Goal: Information Seeking & Learning: Learn about a topic

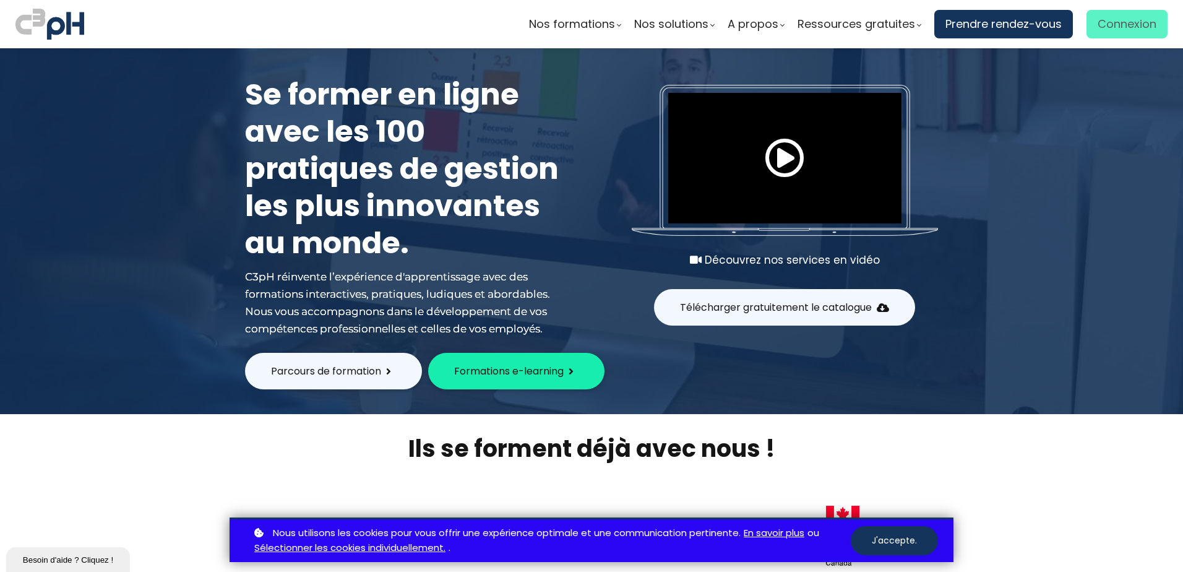
click at [1113, 27] on span "Connexion" at bounding box center [1126, 24] width 59 height 19
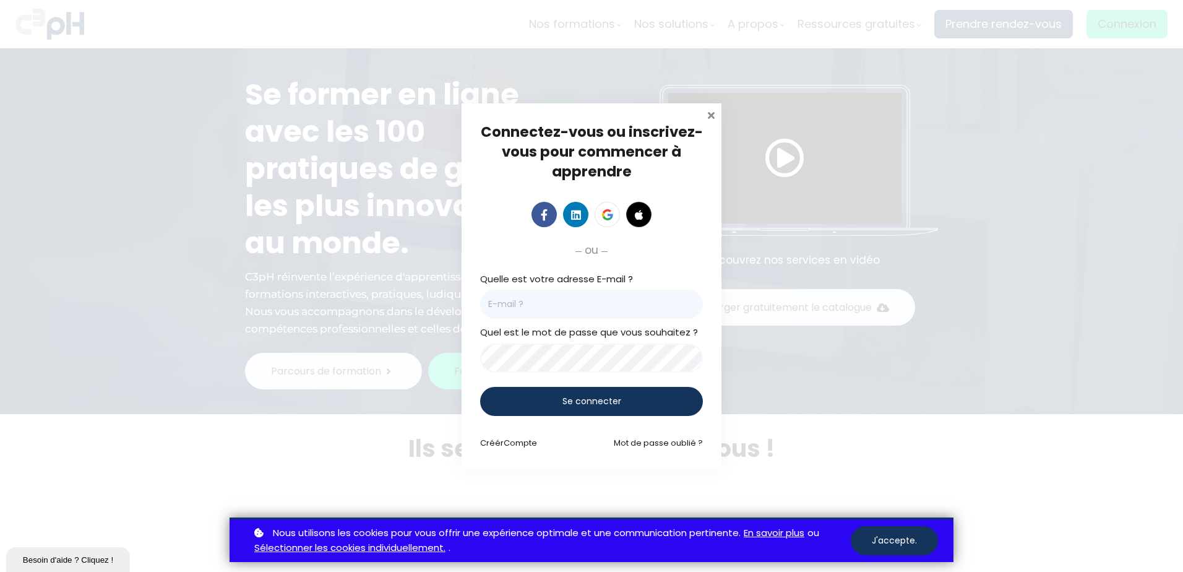
click at [714, 113] on span at bounding box center [711, 114] width 12 height 12
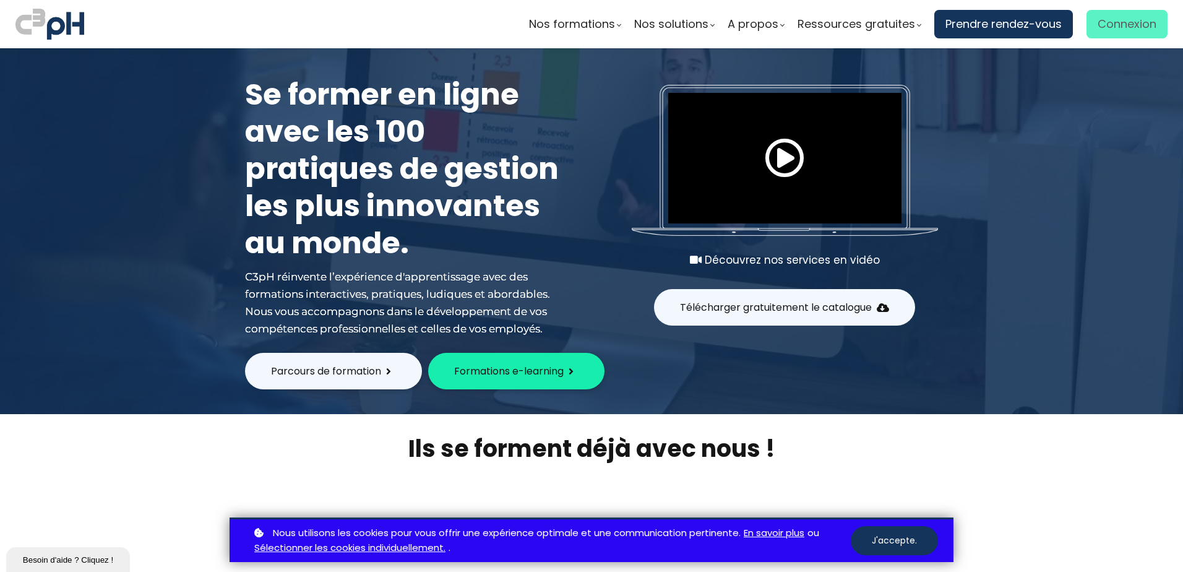
click at [1114, 21] on span "Connexion" at bounding box center [1126, 24] width 59 height 19
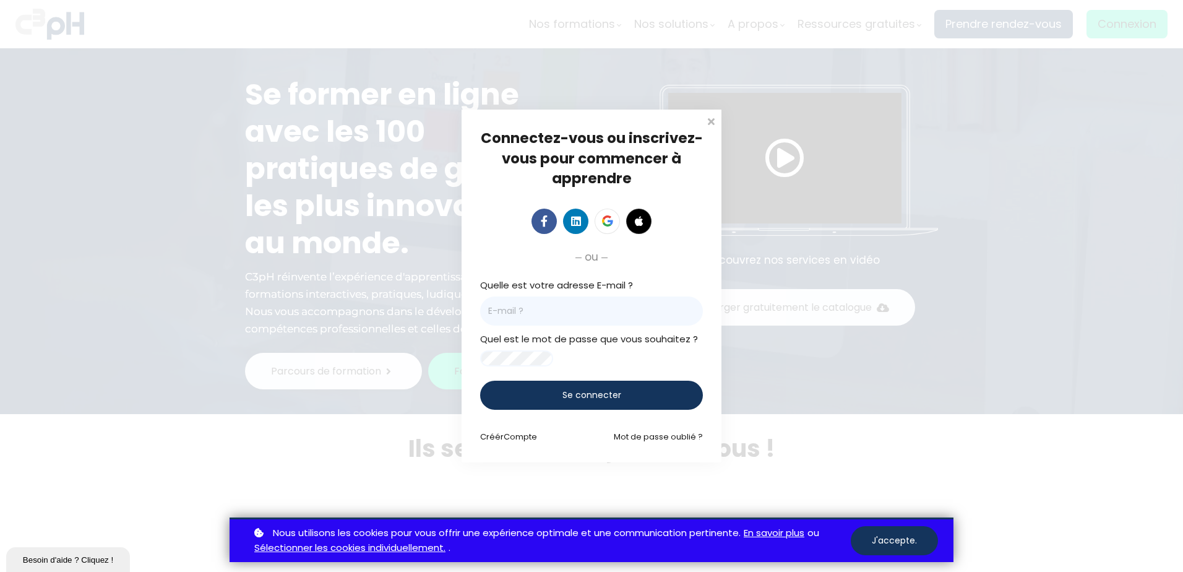
click at [619, 299] on input "email" at bounding box center [591, 310] width 223 height 29
paste input "egreer@lareau.ca"
type input "egreer@lareau.ca"
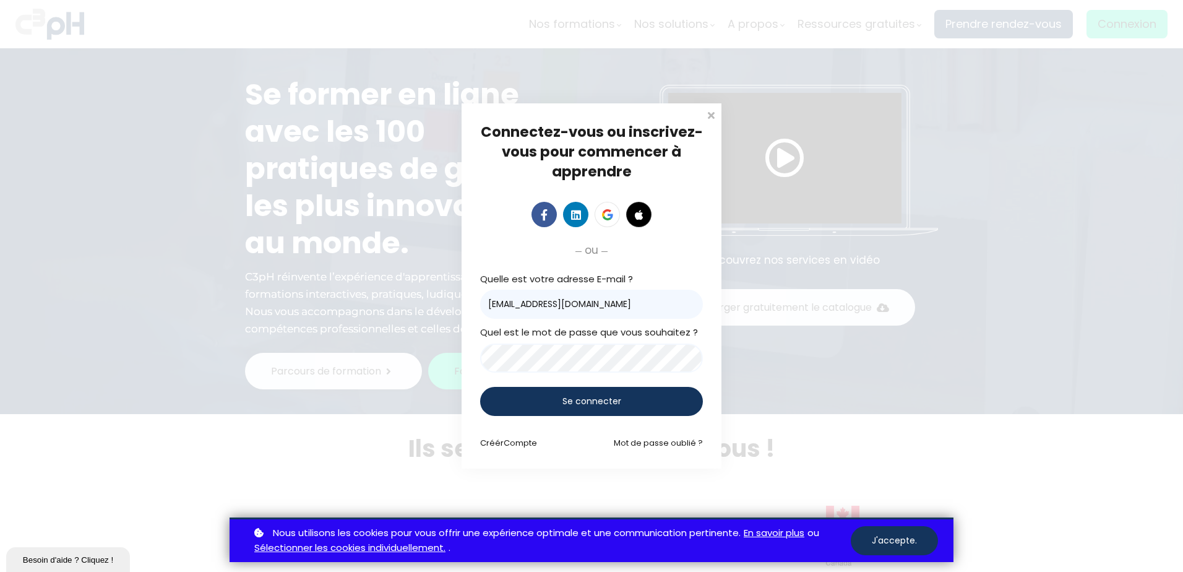
click at [571, 399] on span "Se connecter" at bounding box center [591, 401] width 59 height 13
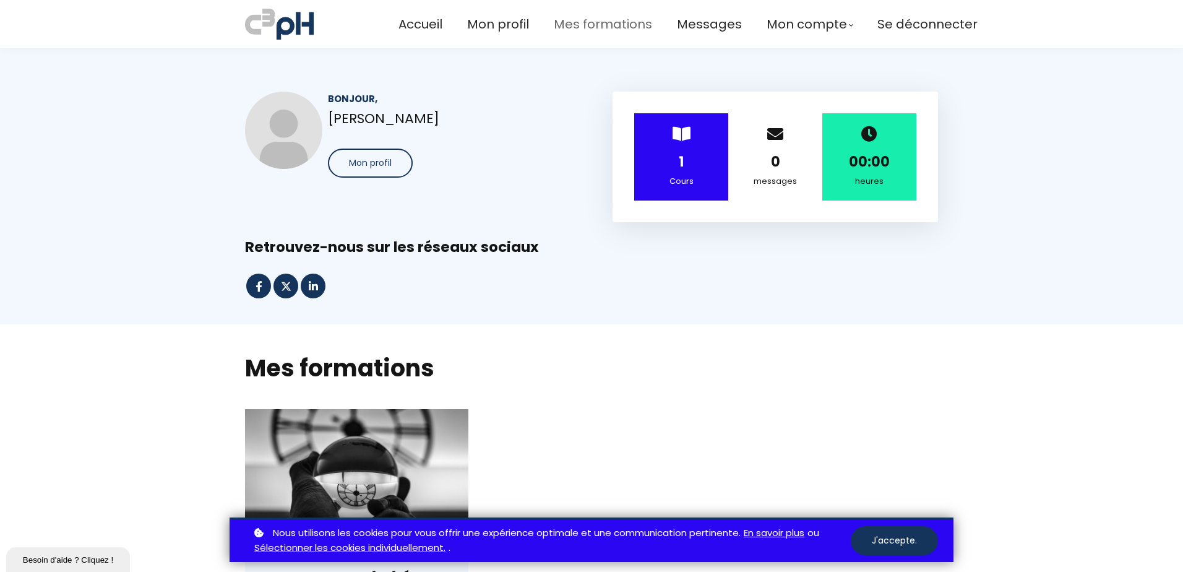
click at [591, 24] on span "Mes formations" at bounding box center [603, 24] width 98 height 20
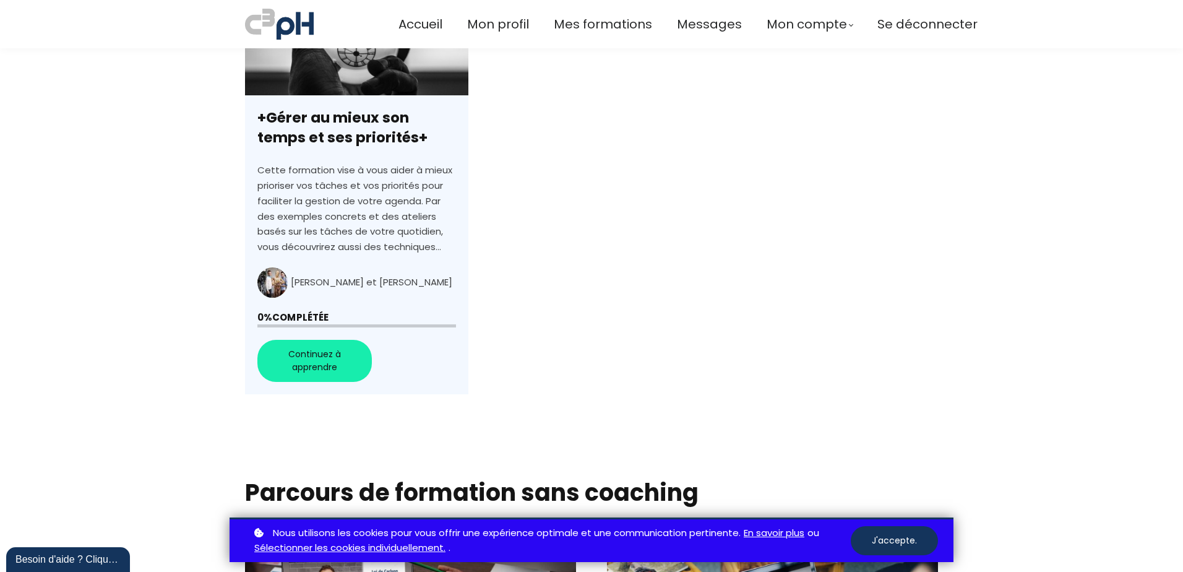
scroll to position [433, 0]
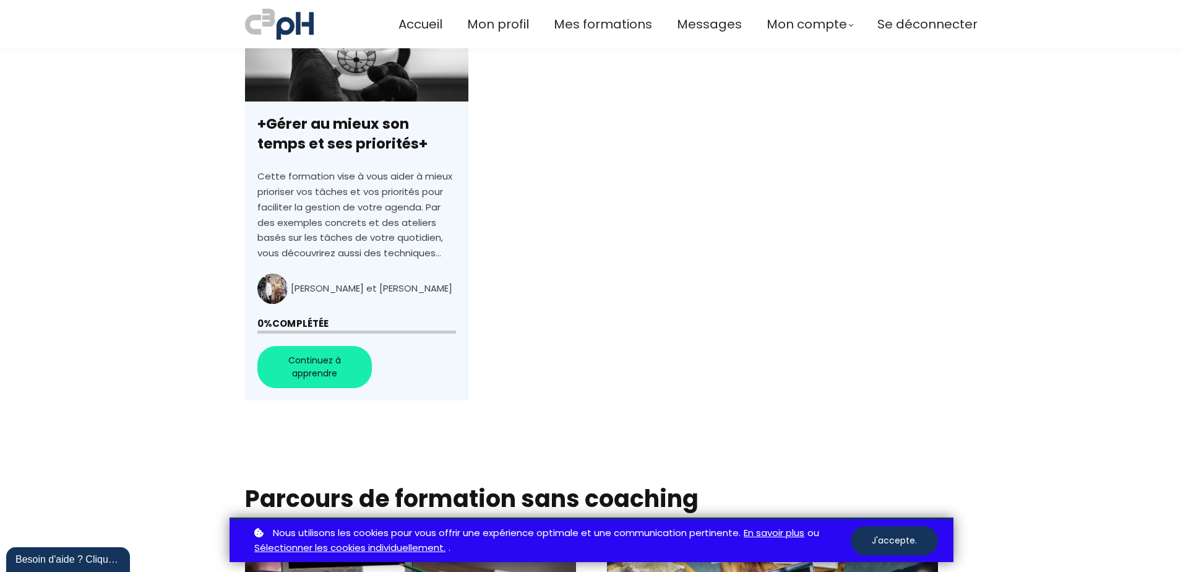
click at [325, 370] on link "+Gérer au mieux son temps et ses priorités+" at bounding box center [356, 188] width 223 height 425
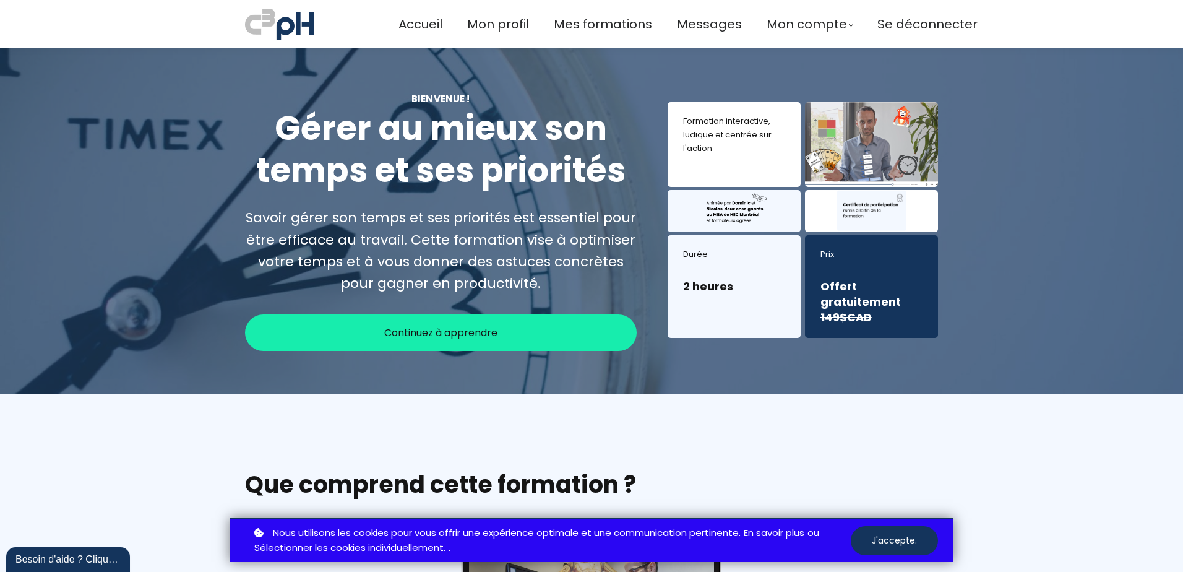
click at [515, 332] on div "Continuez à apprendre" at bounding box center [441, 332] width 392 height 37
